Goal: Task Accomplishment & Management: Manage account settings

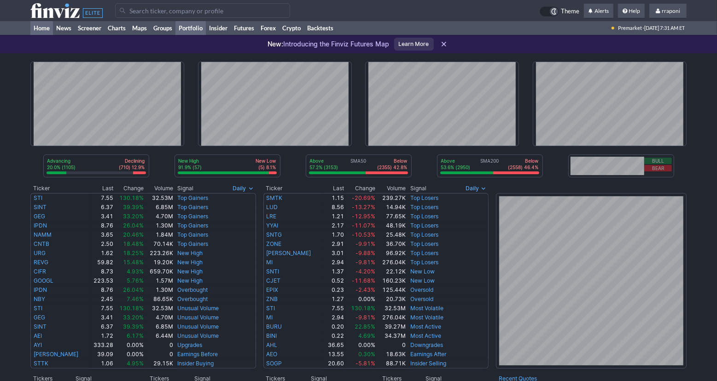
click at [200, 29] on link "Portfolio" at bounding box center [190, 28] width 30 height 14
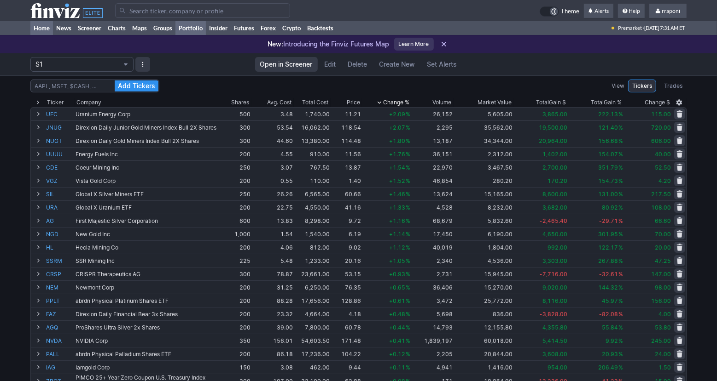
click at [46, 31] on link "Home" at bounding box center [41, 28] width 23 height 14
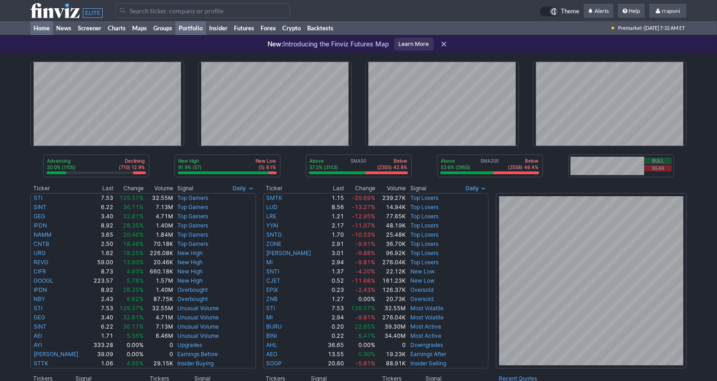
click at [197, 29] on link "Portfolio" at bounding box center [190, 28] width 30 height 14
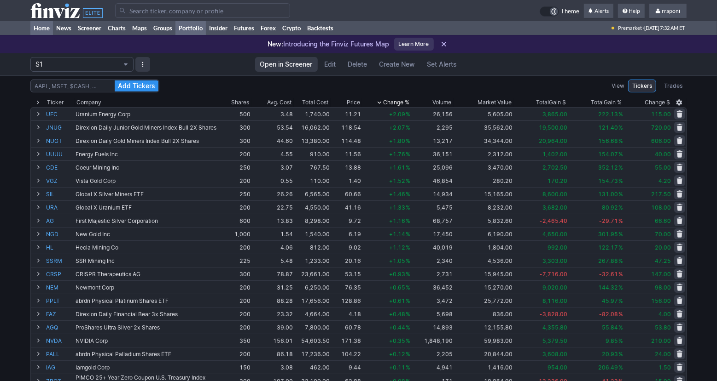
click at [51, 26] on link "Home" at bounding box center [41, 28] width 23 height 14
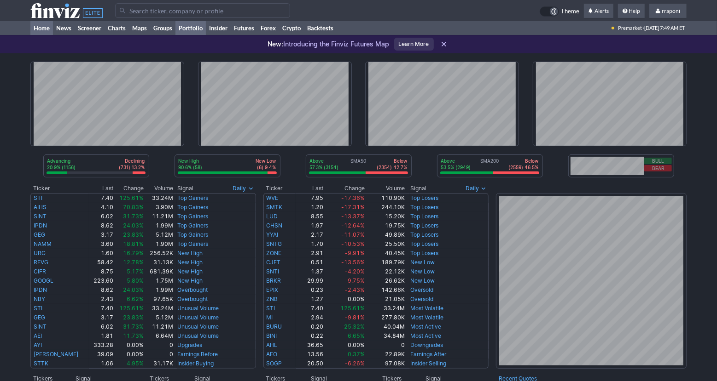
click at [204, 29] on link "Portfolio" at bounding box center [190, 28] width 30 height 14
